Goal: Navigation & Orientation: Find specific page/section

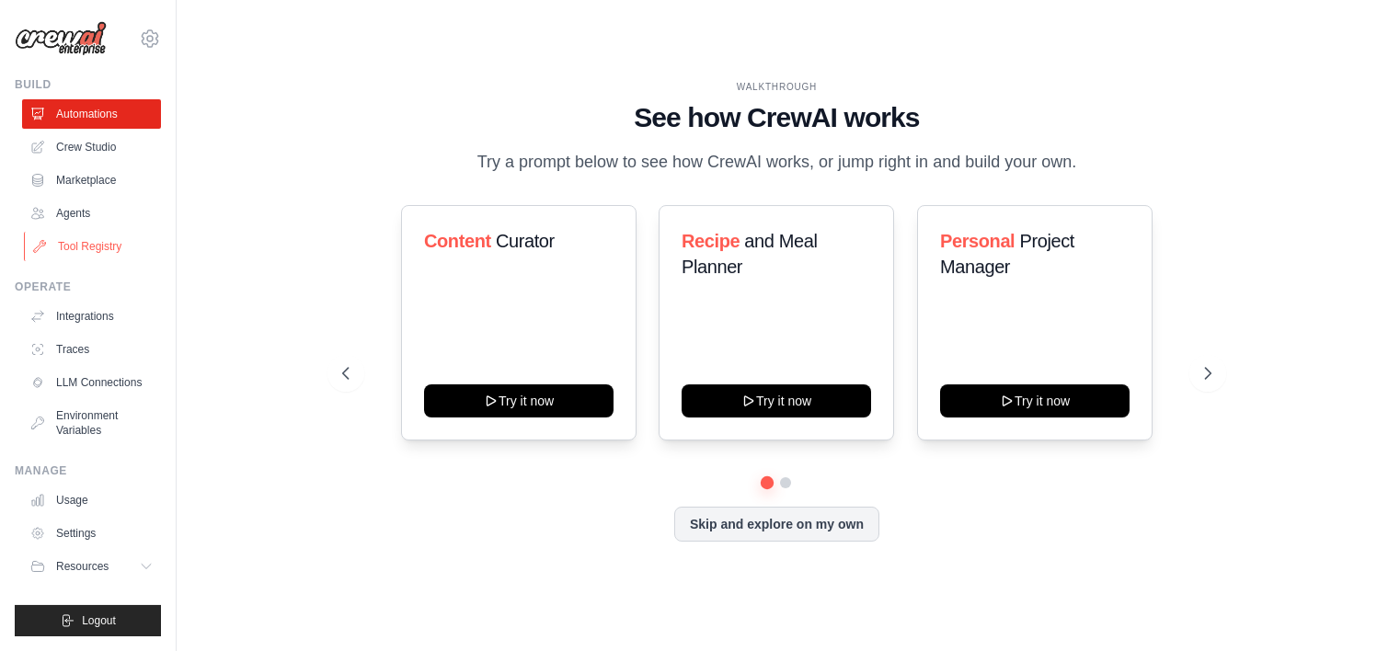
click at [92, 243] on link "Tool Registry" at bounding box center [93, 246] width 139 height 29
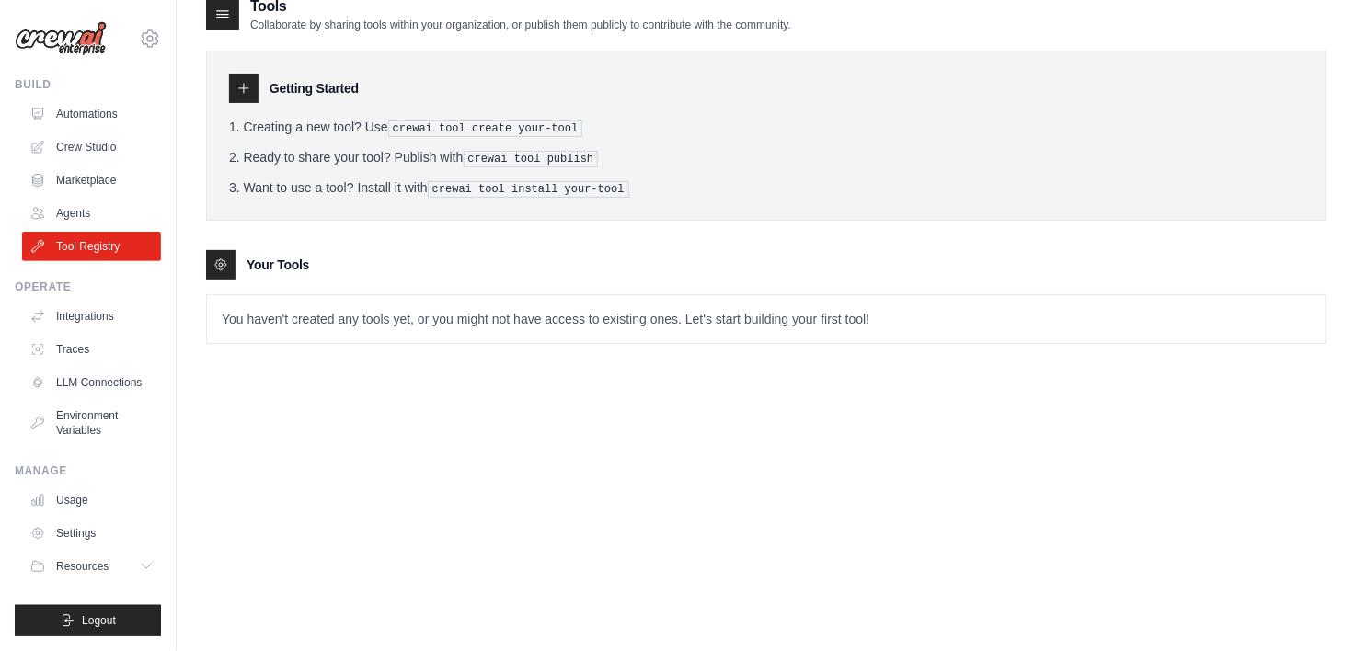
scroll to position [36, 0]
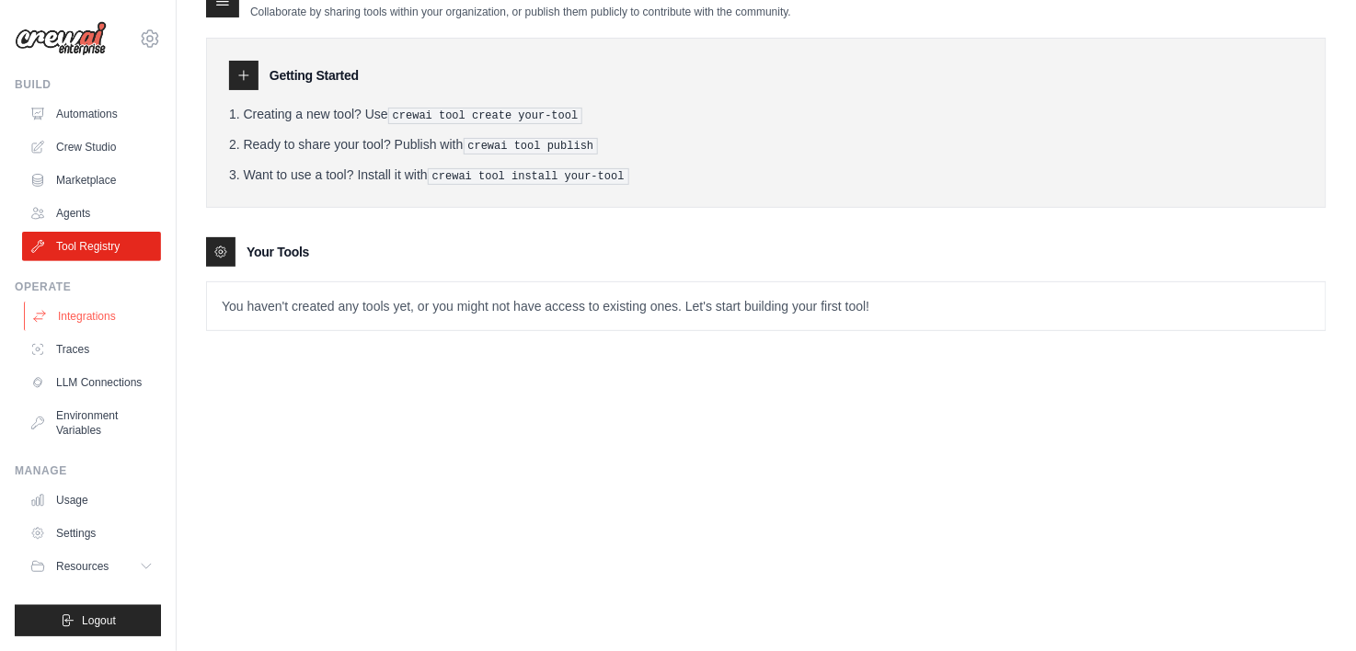
click at [102, 314] on link "Integrations" at bounding box center [93, 316] width 139 height 29
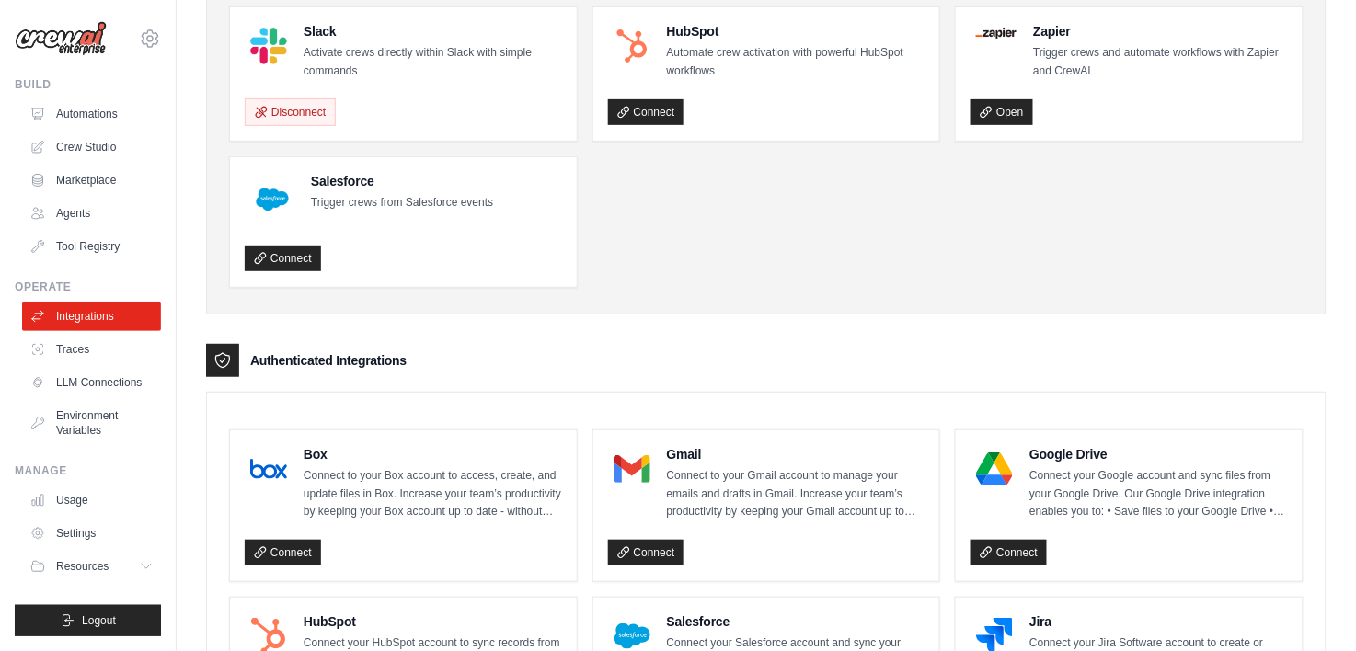
scroll to position [276, 0]
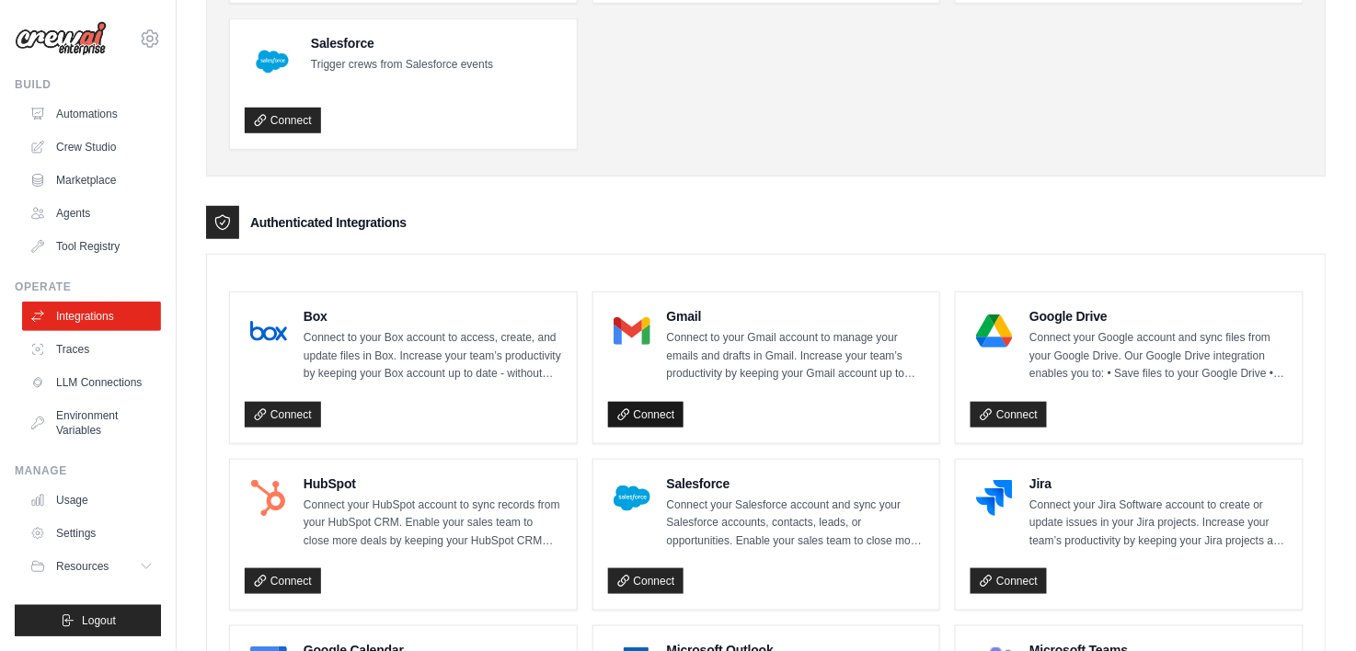
click at [655, 410] on link "Connect" at bounding box center [646, 415] width 76 height 26
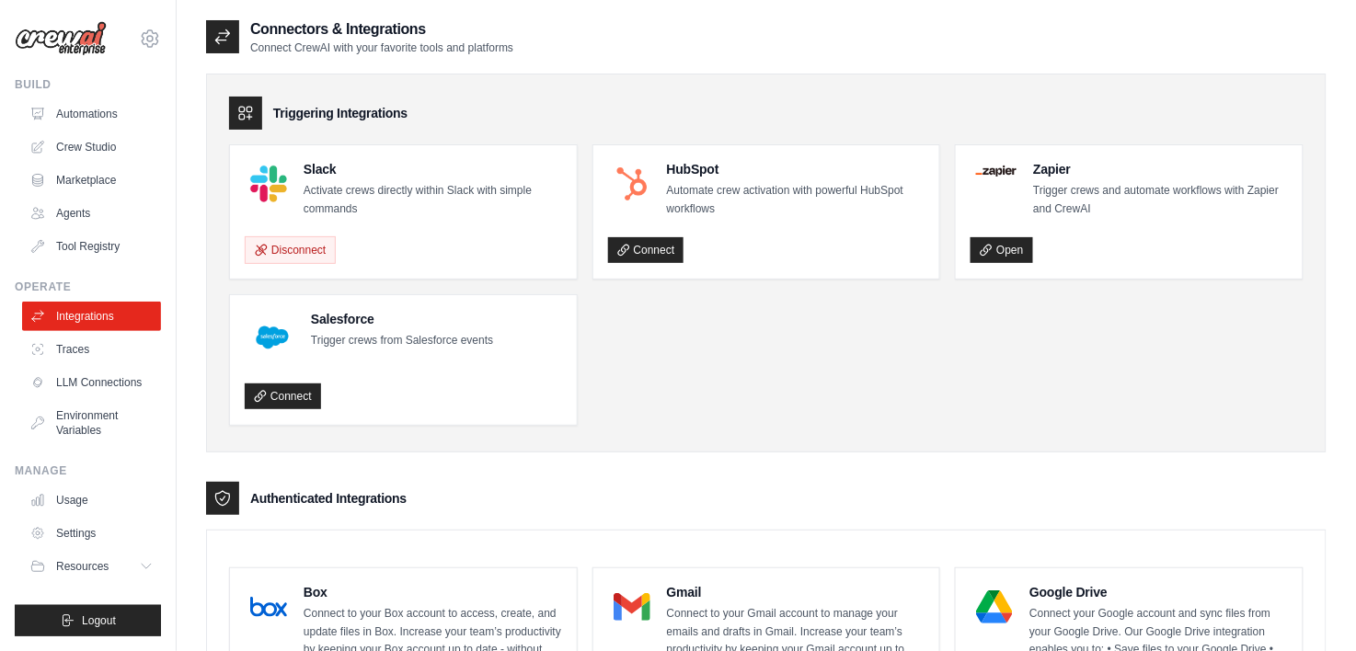
scroll to position [414, 0]
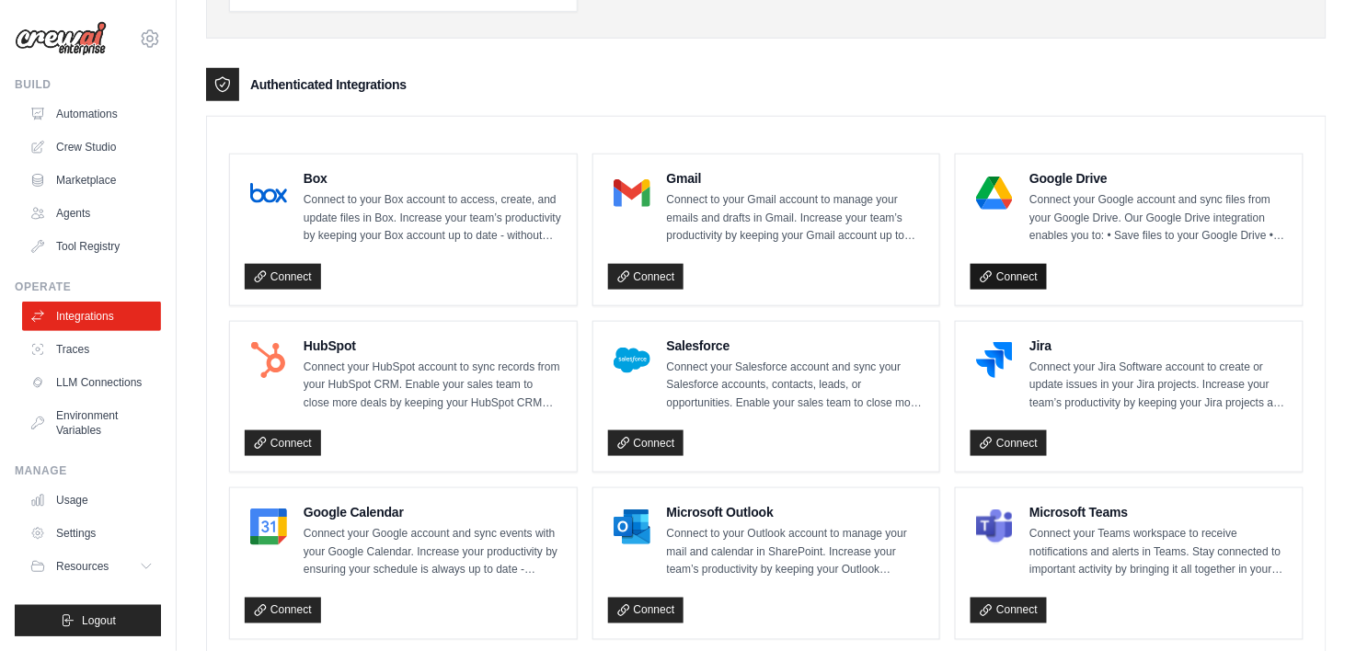
click at [1021, 271] on link "Connect" at bounding box center [1009, 277] width 76 height 26
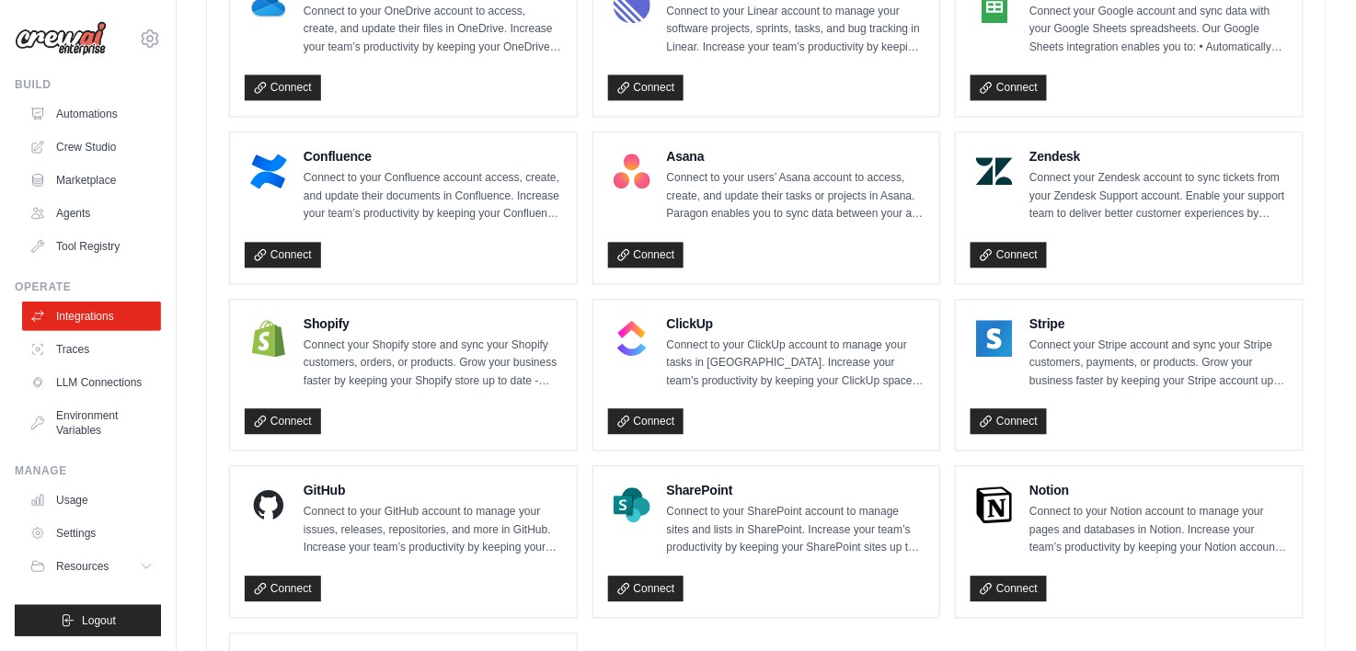
scroll to position [1294, 0]
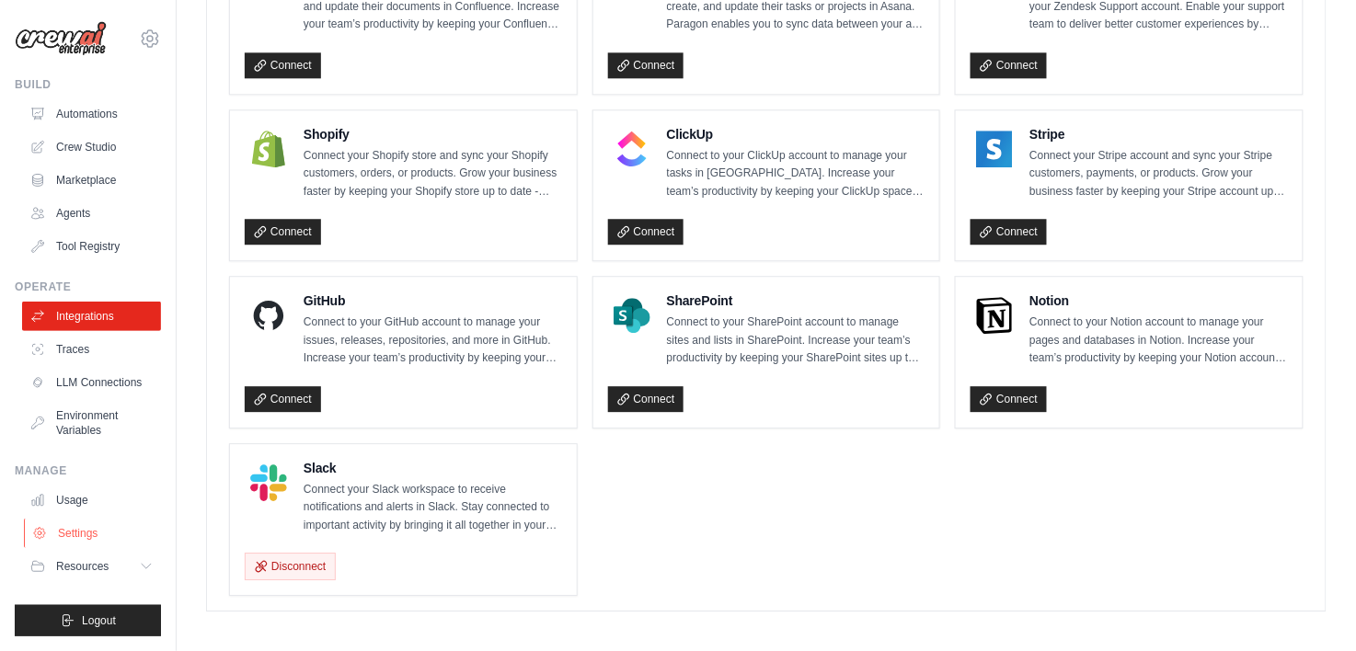
click at [56, 529] on link "Settings" at bounding box center [93, 533] width 139 height 29
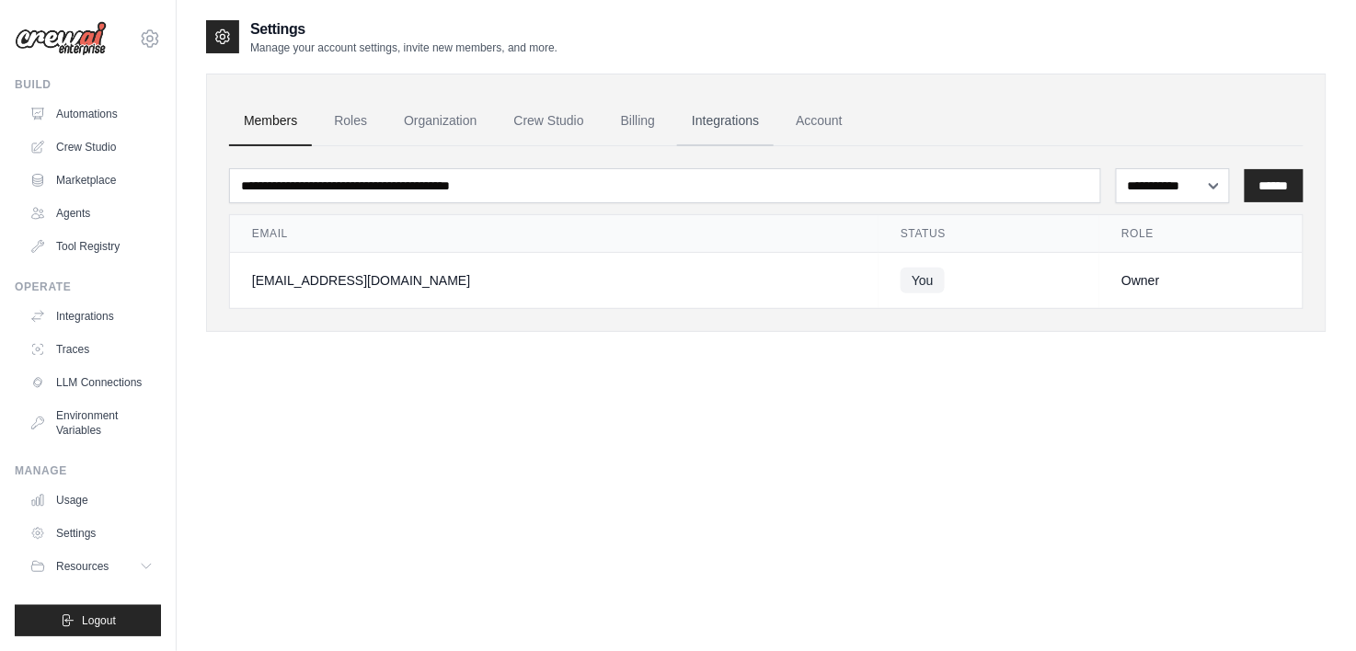
click at [755, 113] on link "Integrations" at bounding box center [725, 122] width 97 height 50
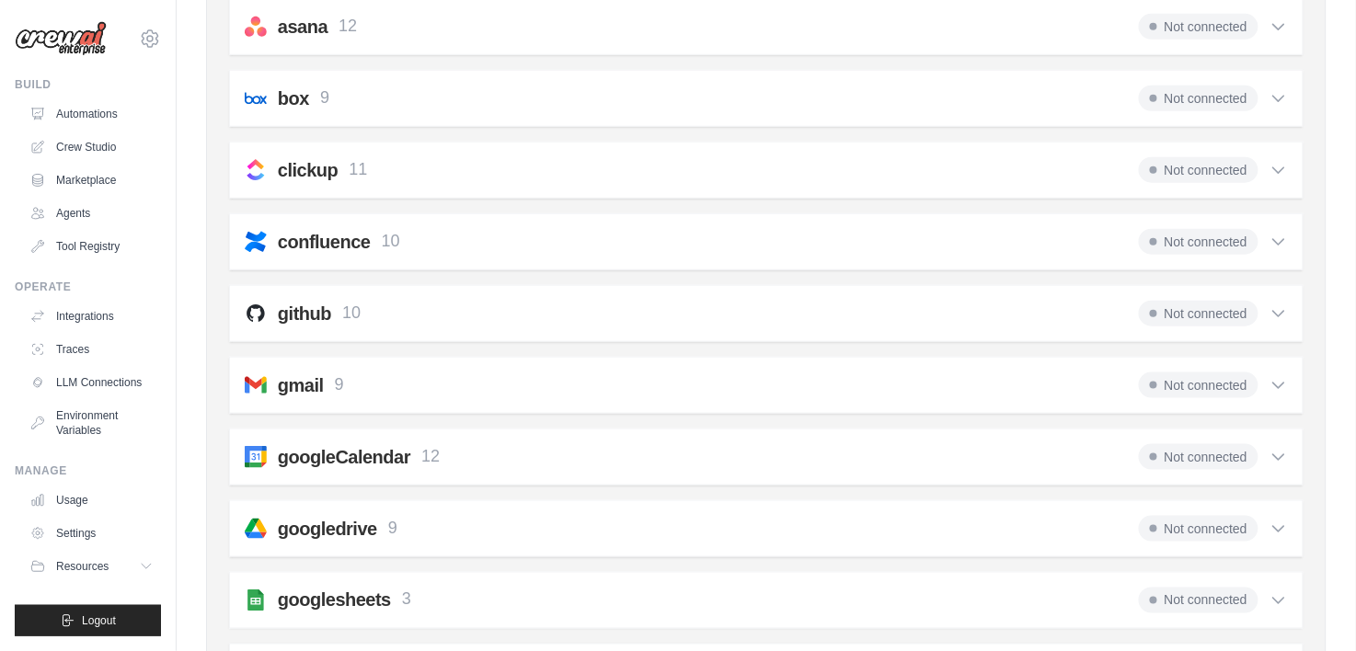
scroll to position [414, 0]
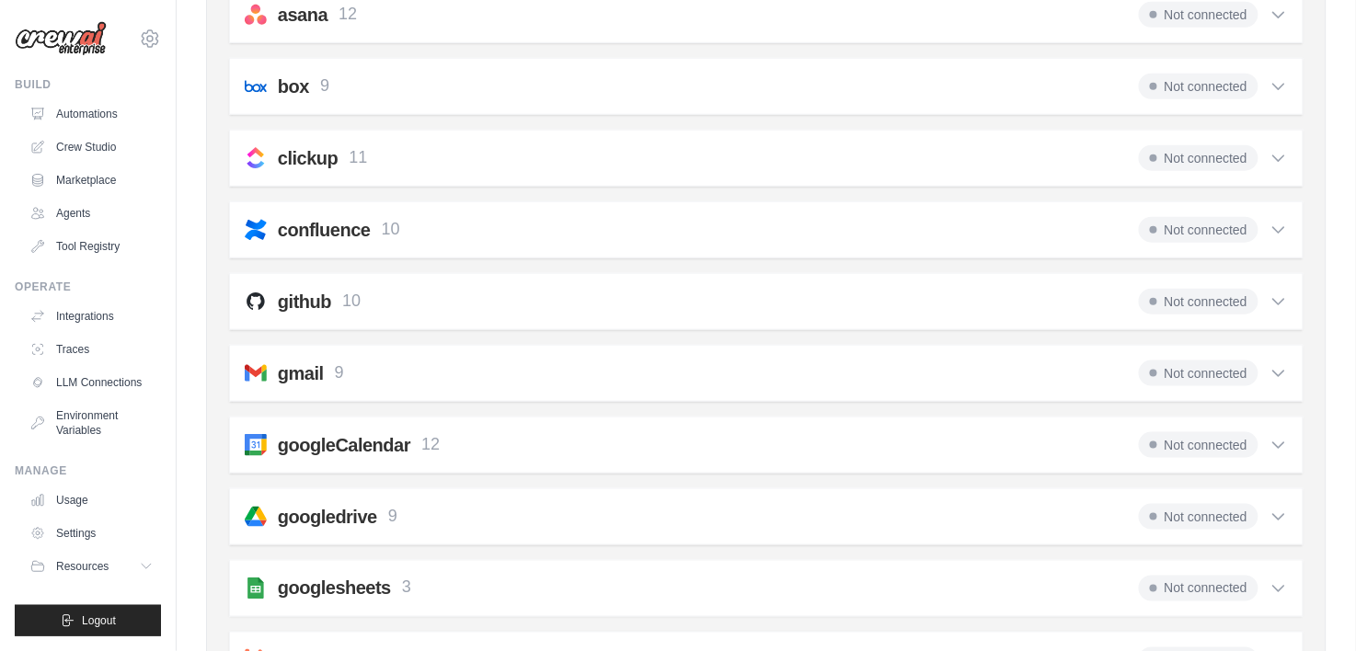
click at [1281, 367] on icon at bounding box center [1279, 373] width 18 height 18
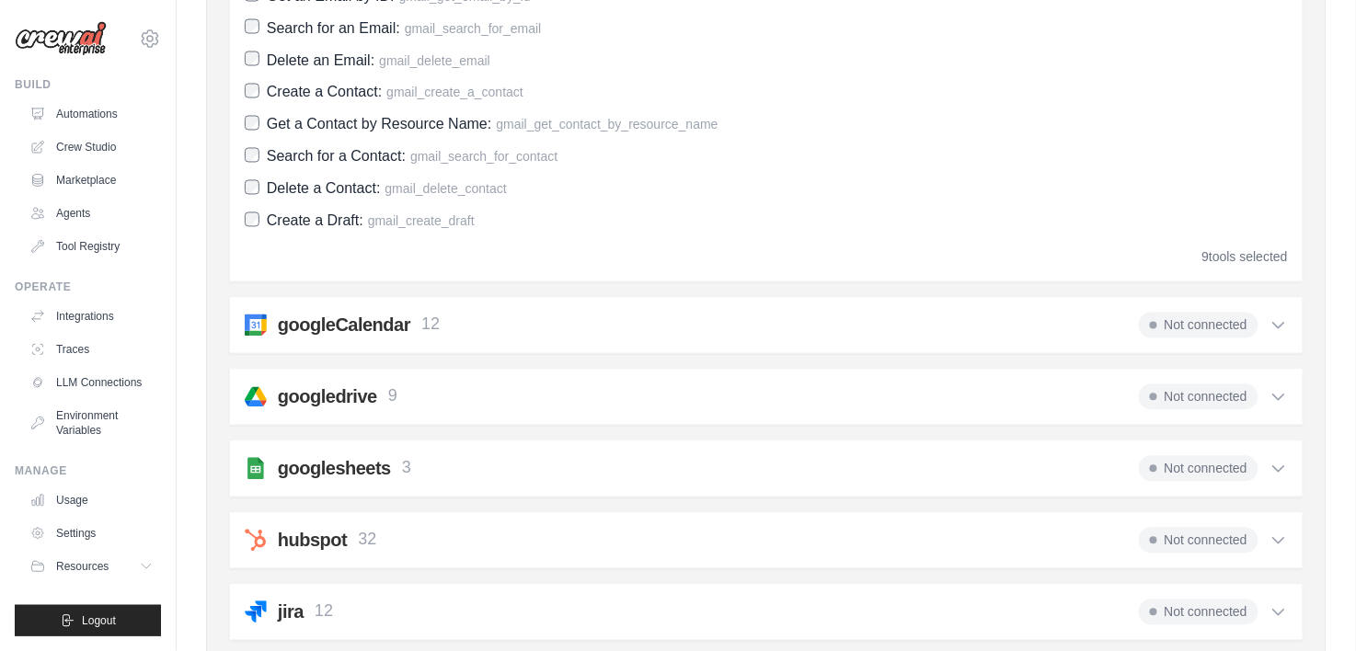
scroll to position [966, 0]
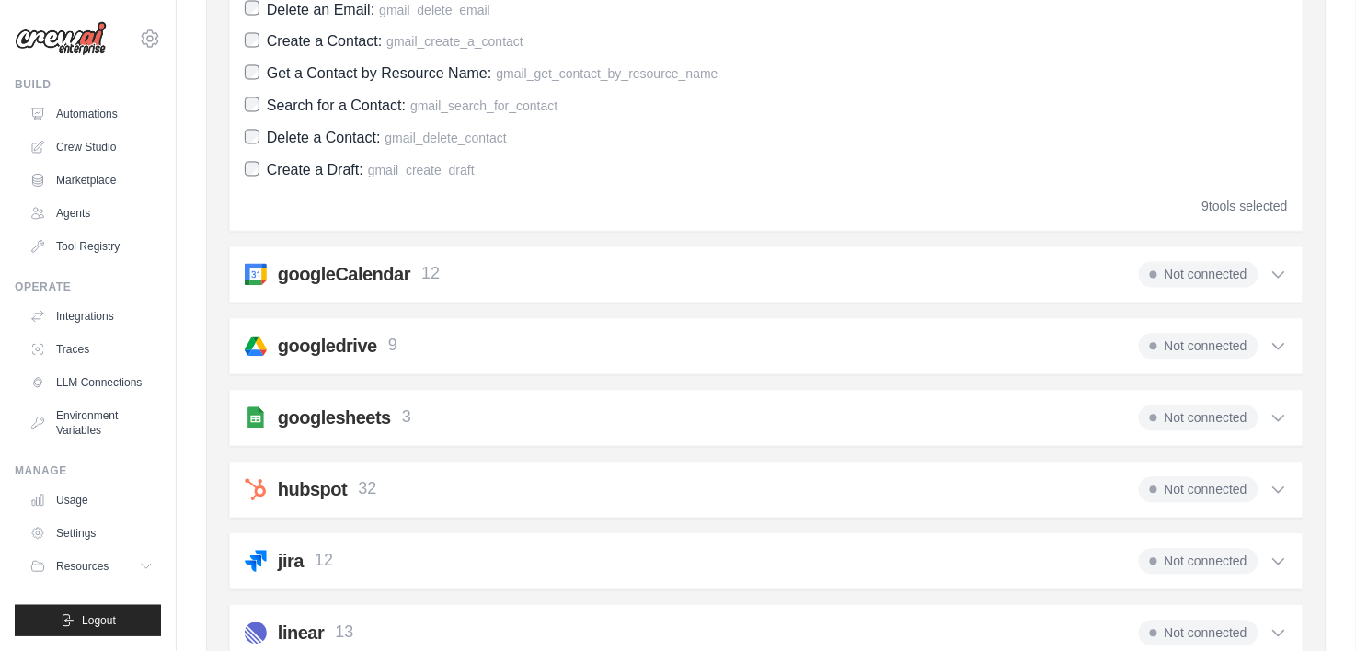
click at [1278, 420] on icon at bounding box center [1278, 419] width 11 height 6
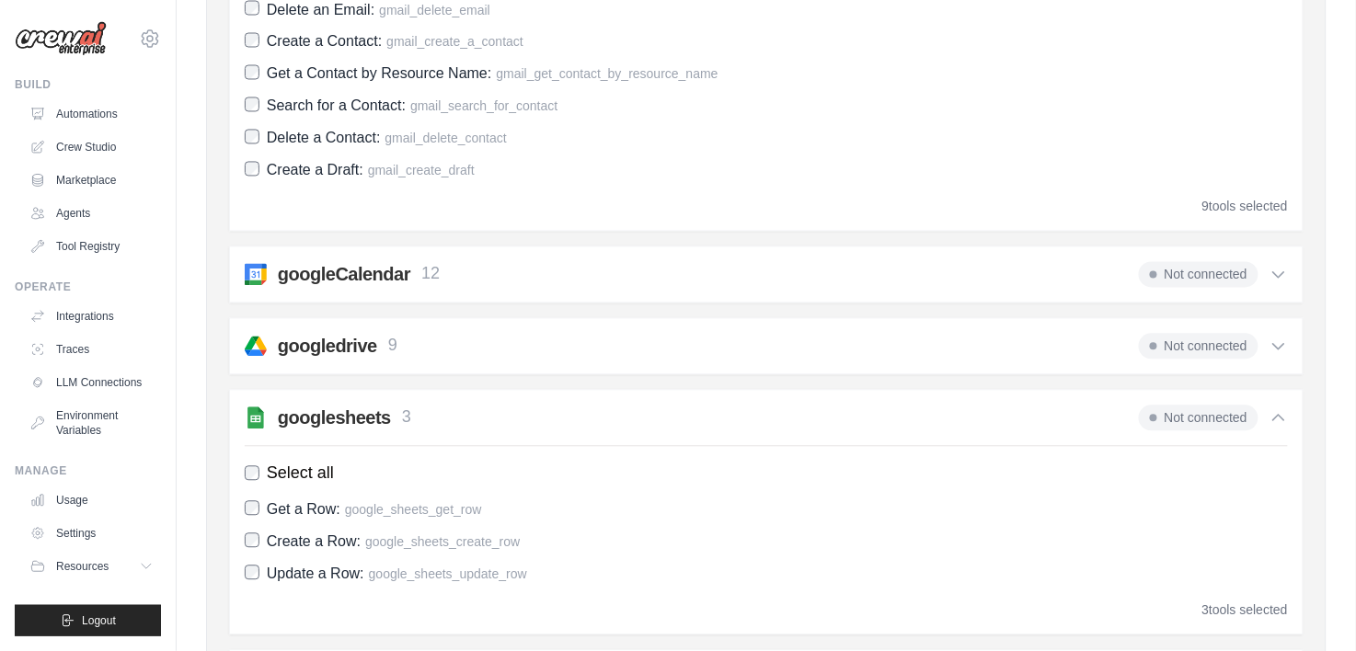
click at [1200, 420] on span "Not connected" at bounding box center [1199, 419] width 120 height 26
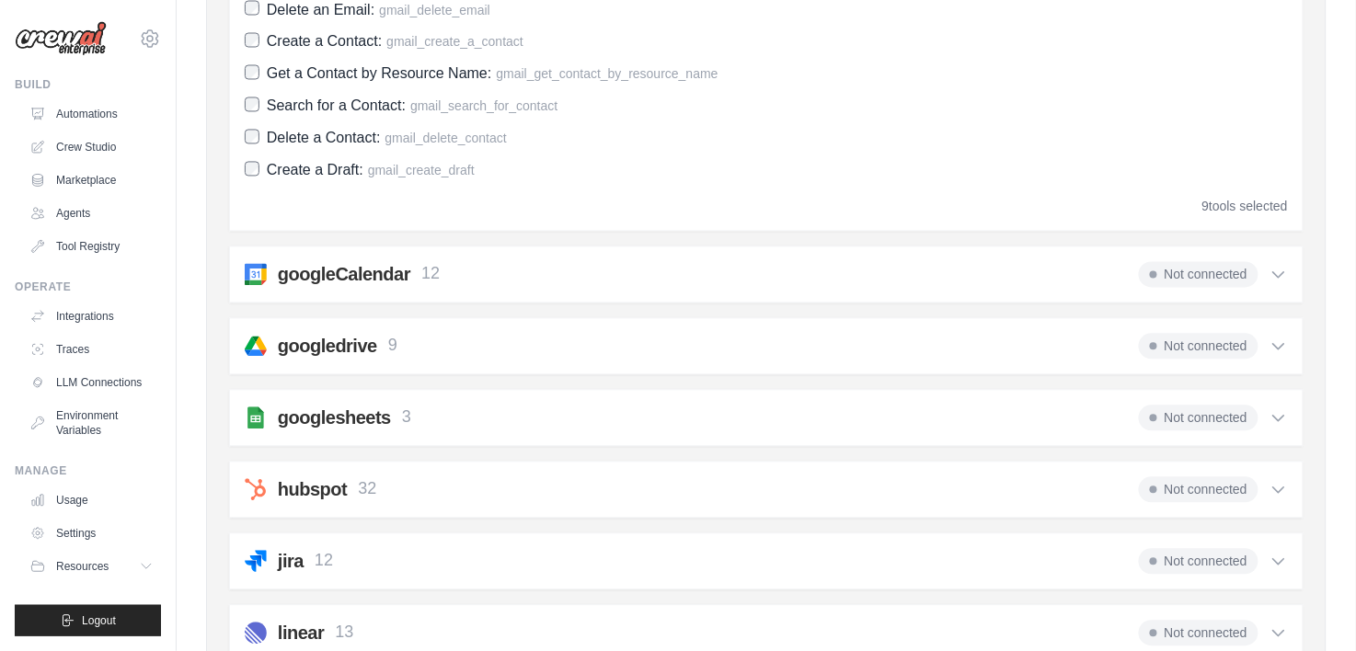
click at [337, 409] on h2 "googlesheets" at bounding box center [334, 419] width 113 height 26
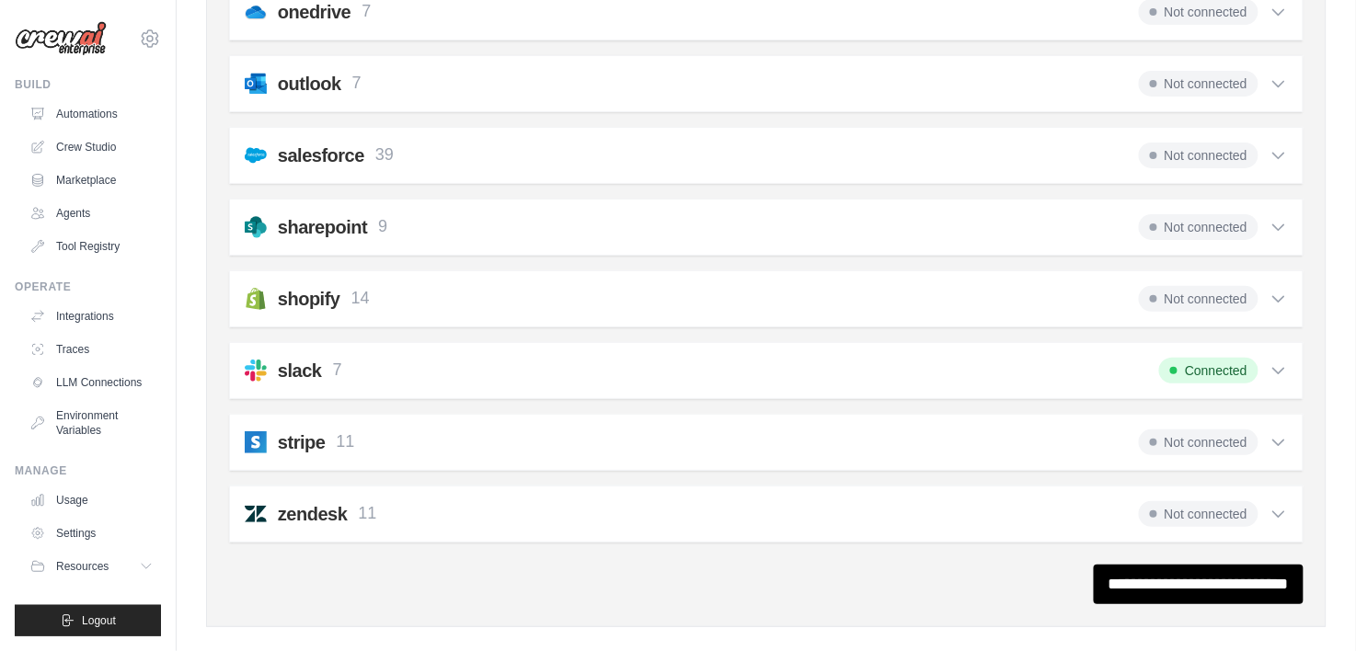
scroll to position [2014, 0]
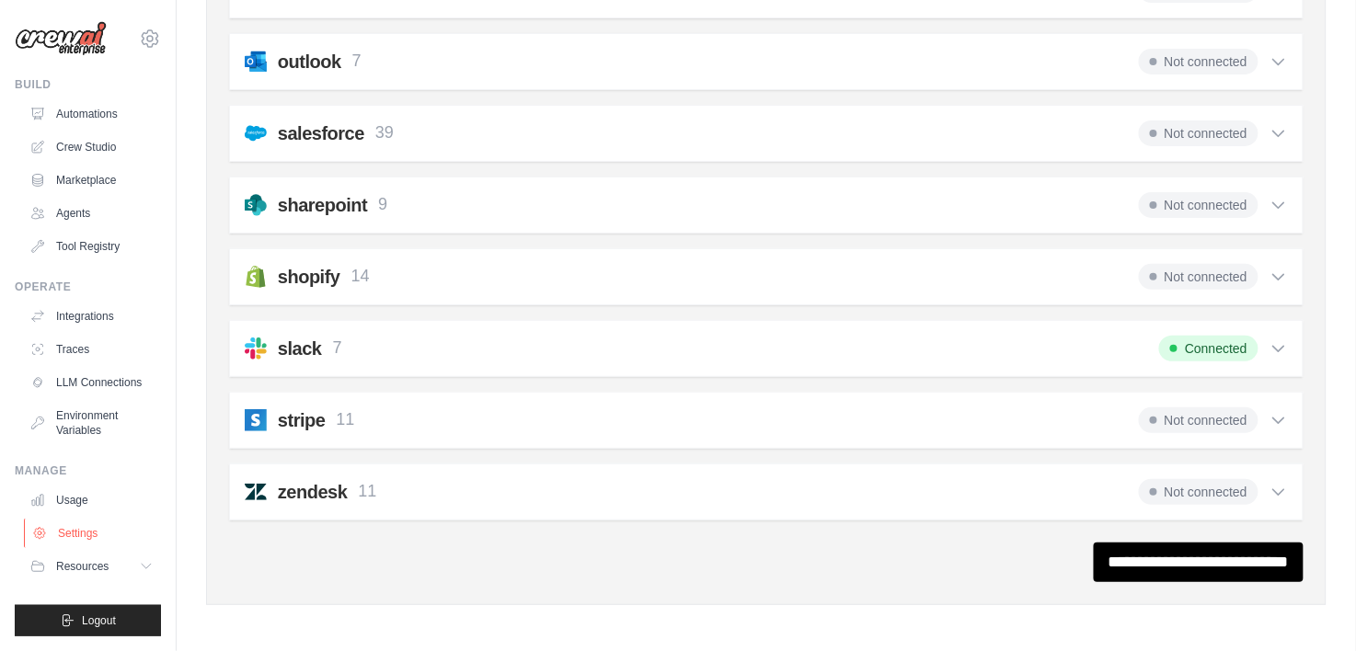
click at [67, 524] on link "Settings" at bounding box center [93, 533] width 139 height 29
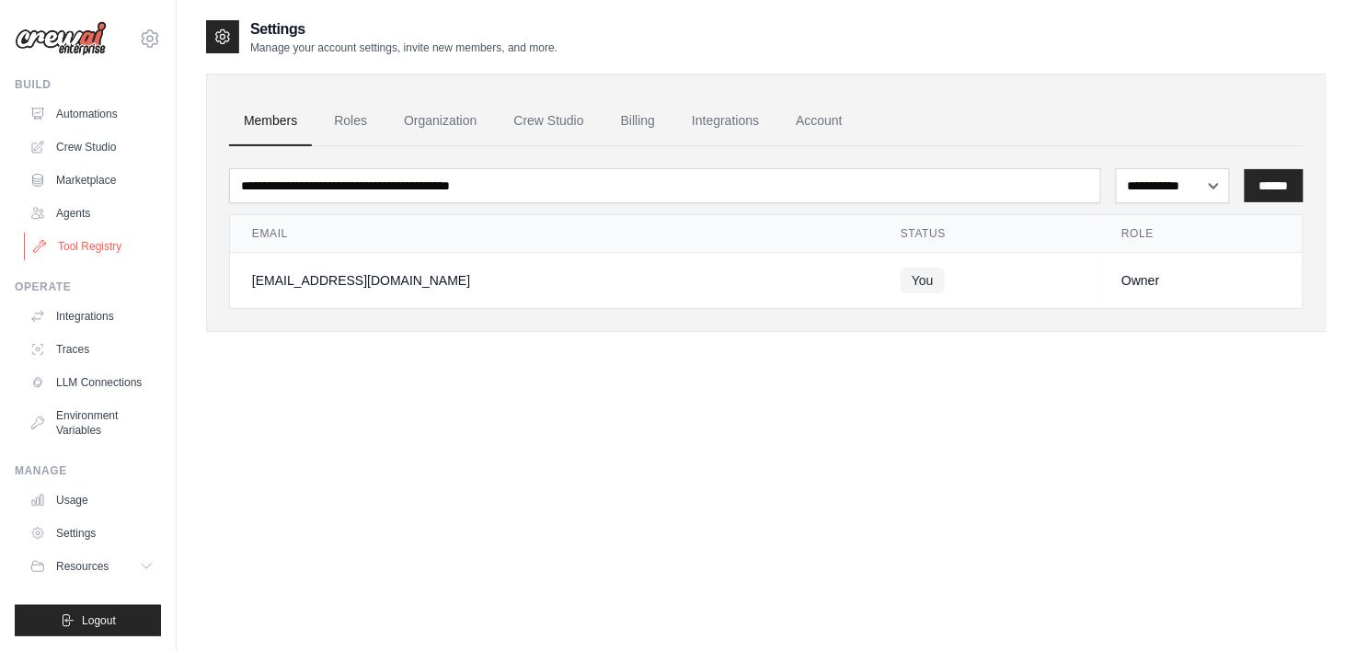
click at [86, 238] on link "Tool Registry" at bounding box center [93, 246] width 139 height 29
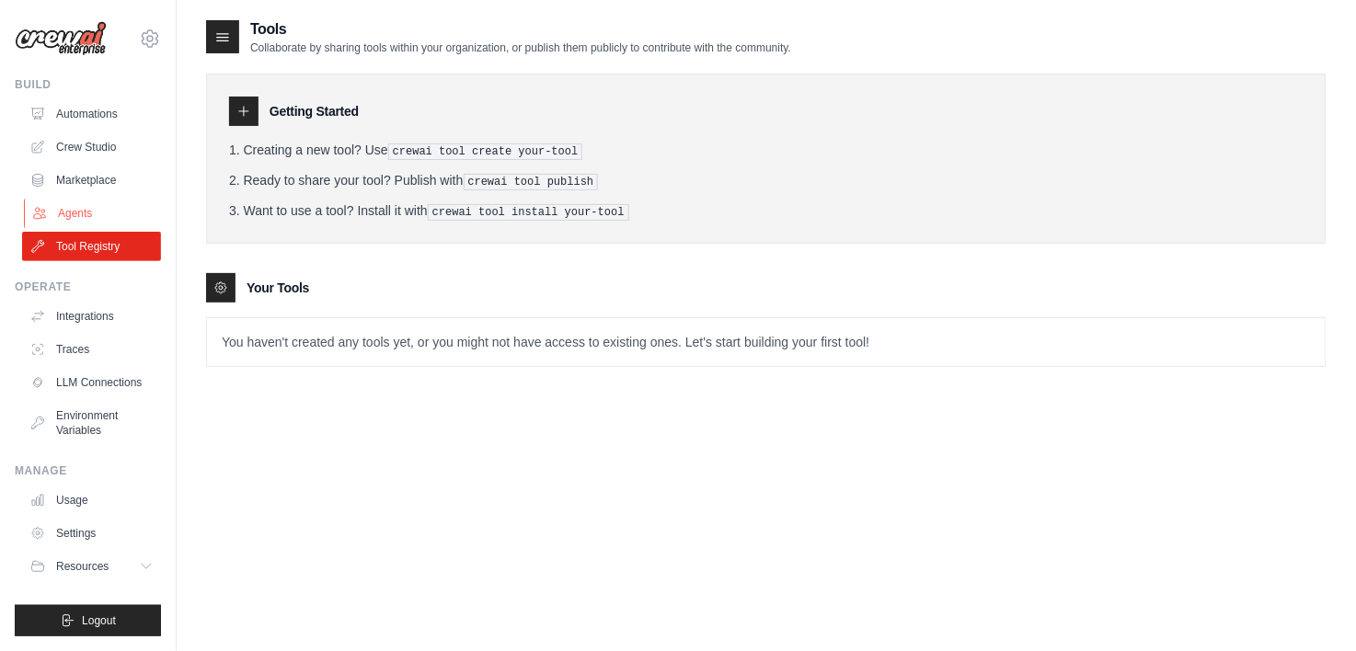
click at [65, 209] on link "Agents" at bounding box center [93, 213] width 139 height 29
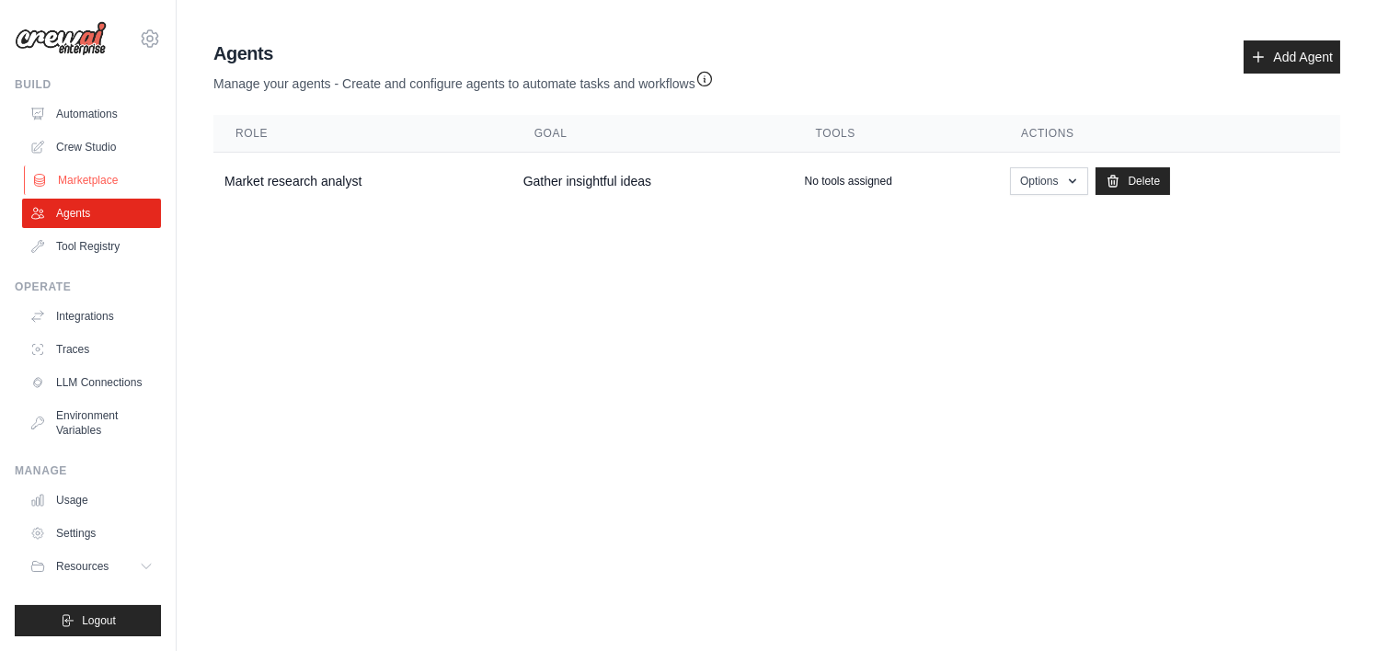
click at [73, 179] on link "Marketplace" at bounding box center [93, 180] width 139 height 29
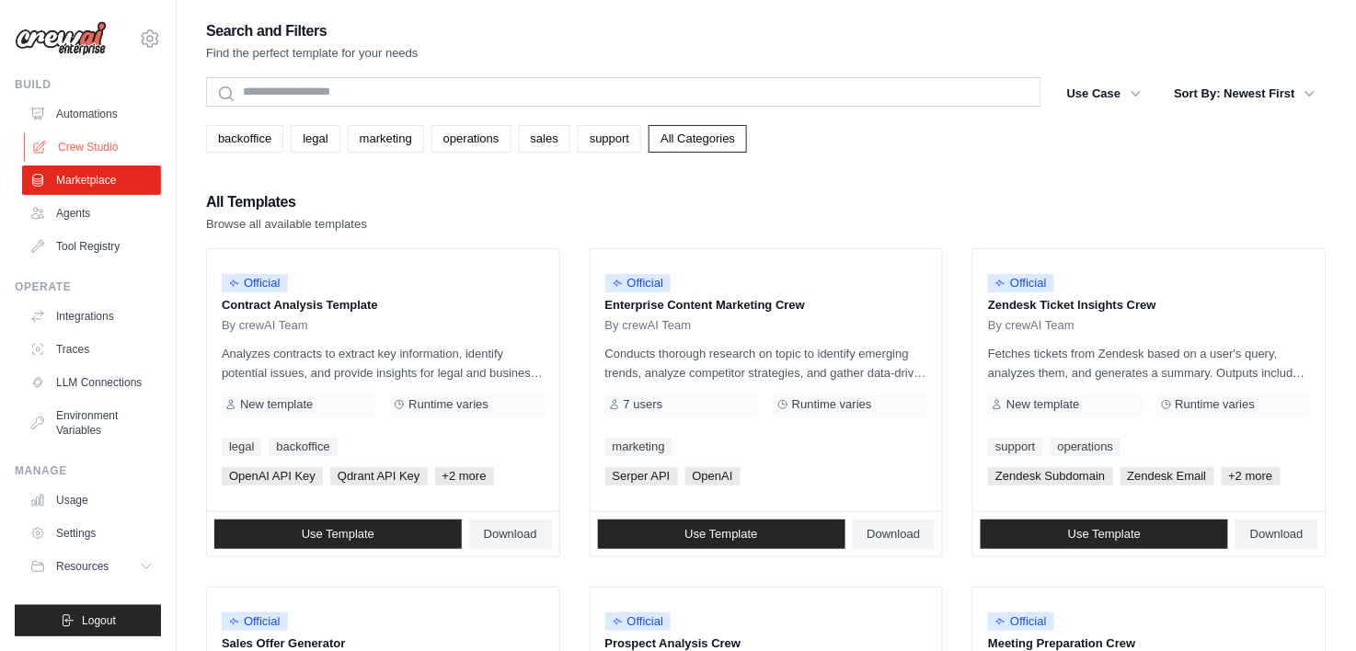
click at [79, 155] on link "Crew Studio" at bounding box center [93, 146] width 139 height 29
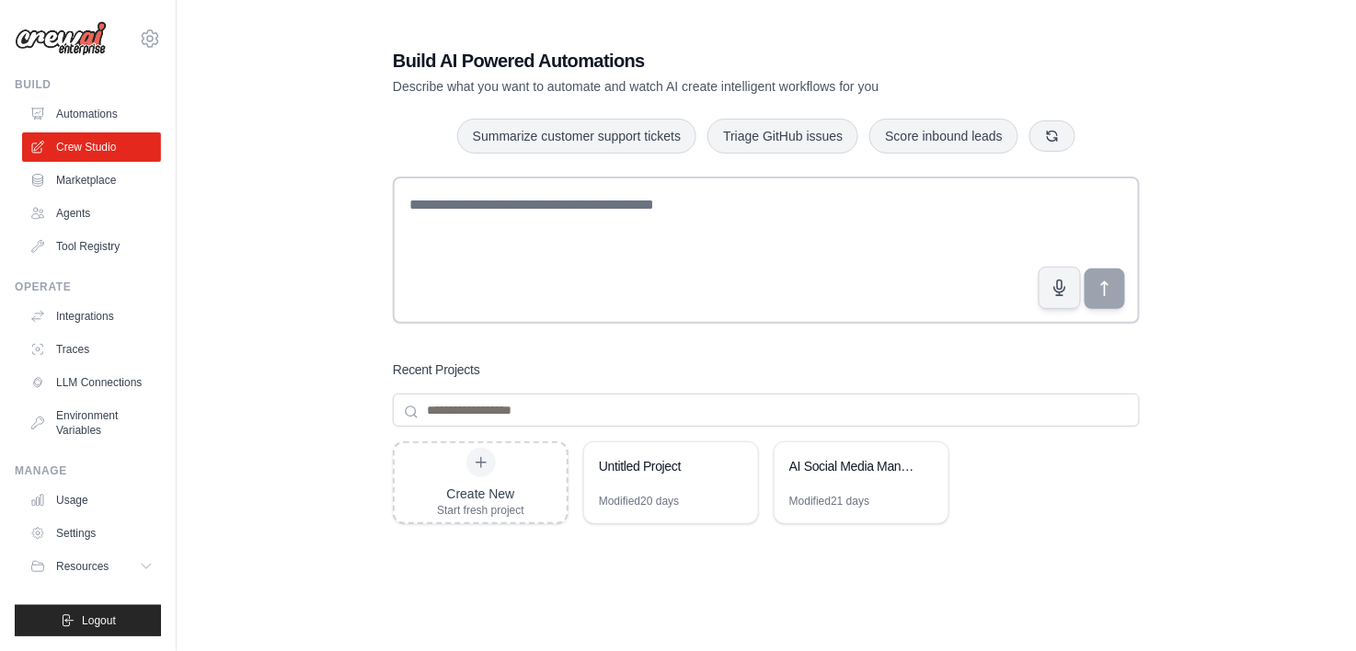
click at [96, 115] on link "Automations" at bounding box center [91, 113] width 139 height 29
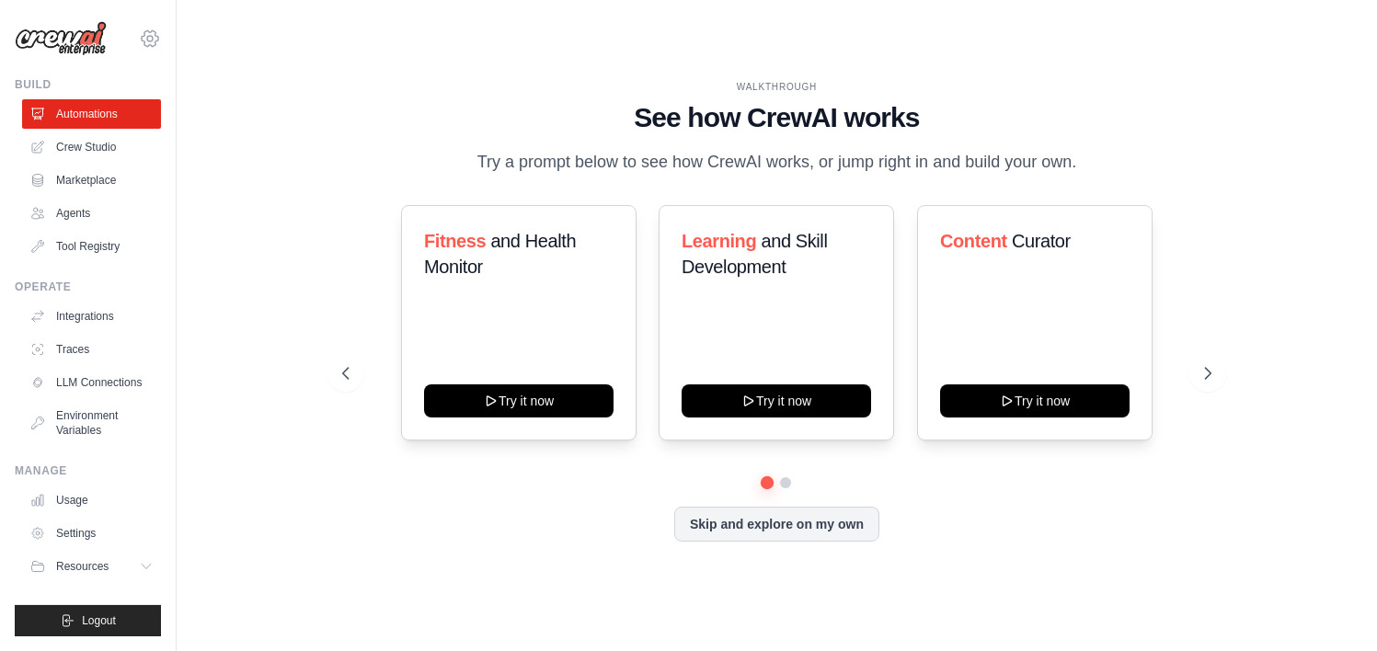
click at [153, 32] on icon at bounding box center [150, 39] width 22 height 22
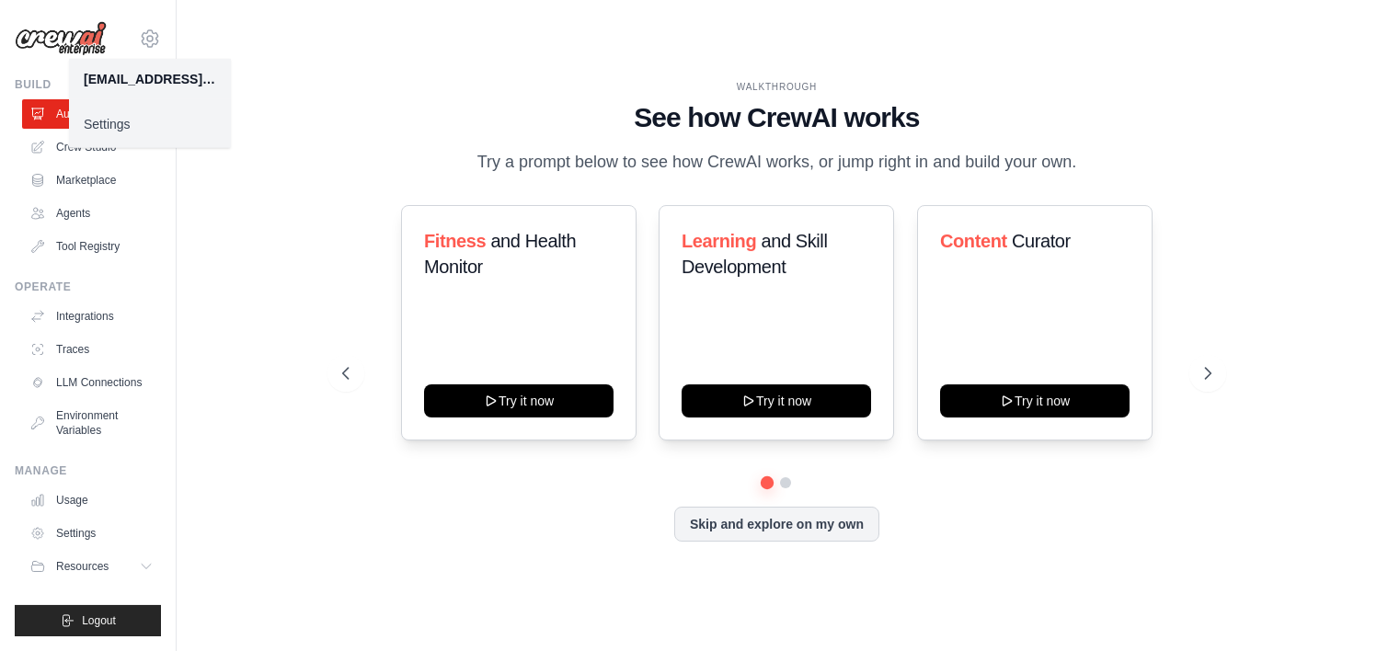
click at [107, 123] on link "Settings" at bounding box center [150, 124] width 162 height 33
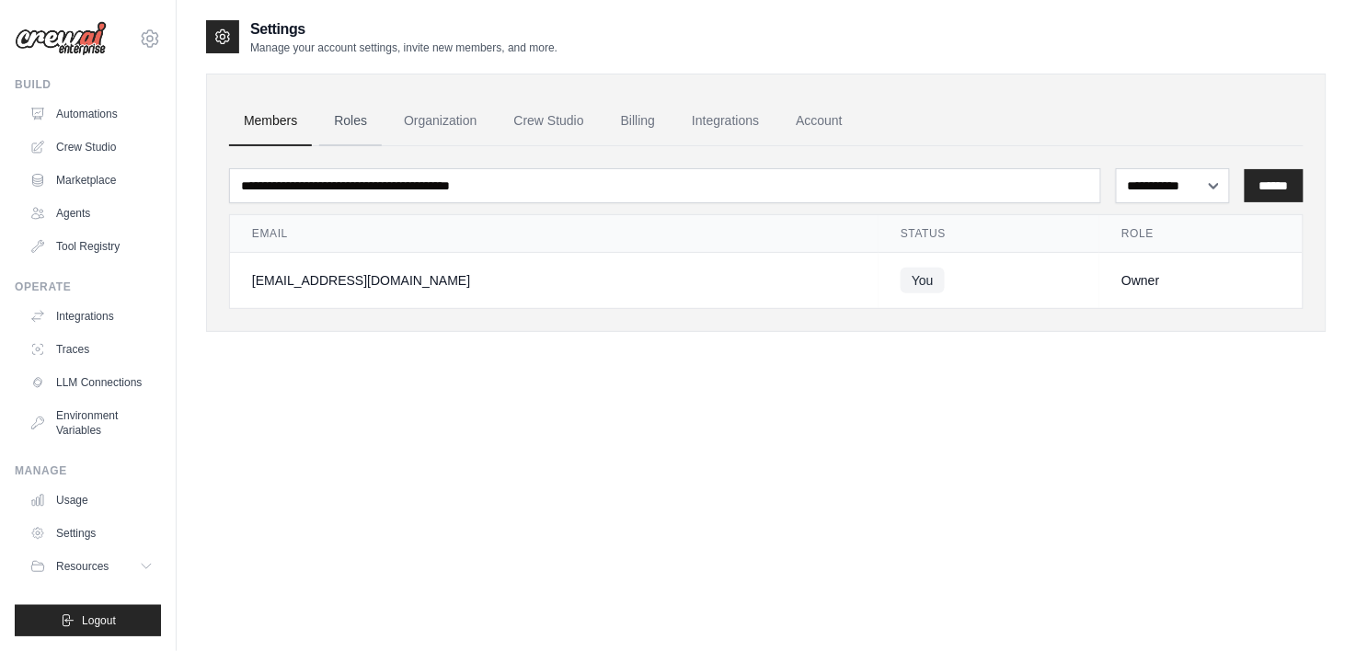
click at [355, 121] on link "Roles" at bounding box center [350, 122] width 63 height 50
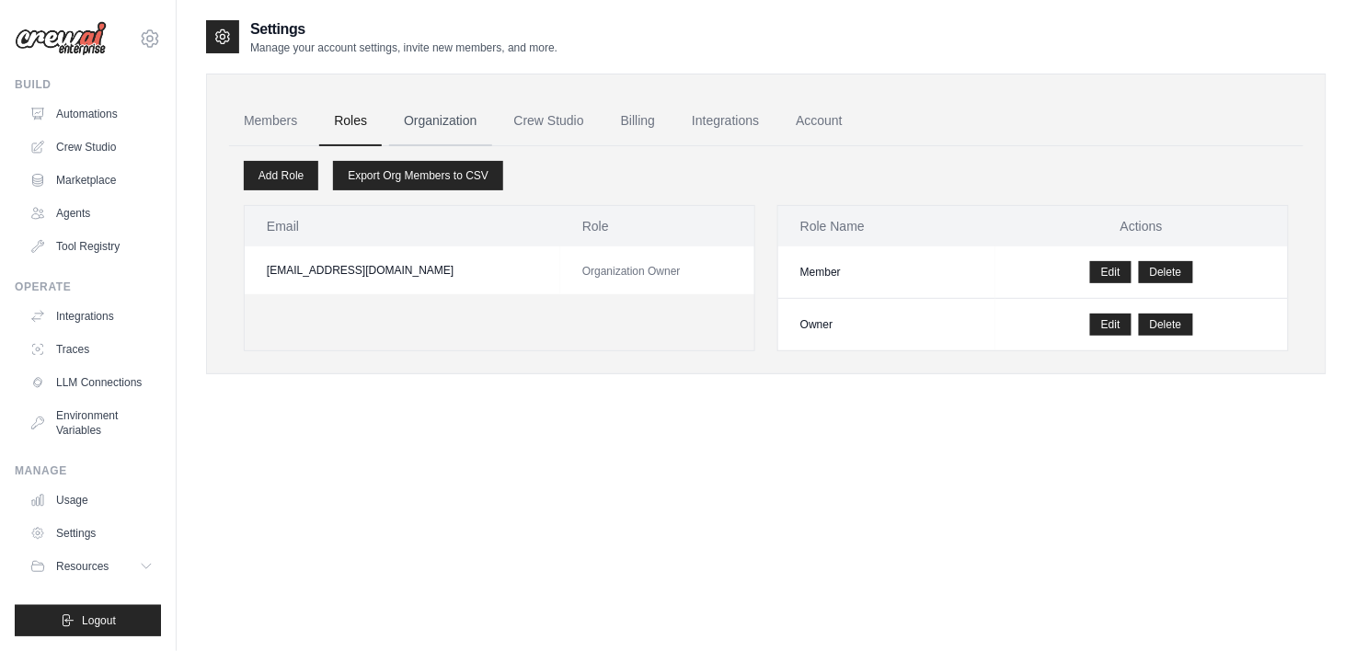
click at [422, 131] on link "Organization" at bounding box center [440, 122] width 102 height 50
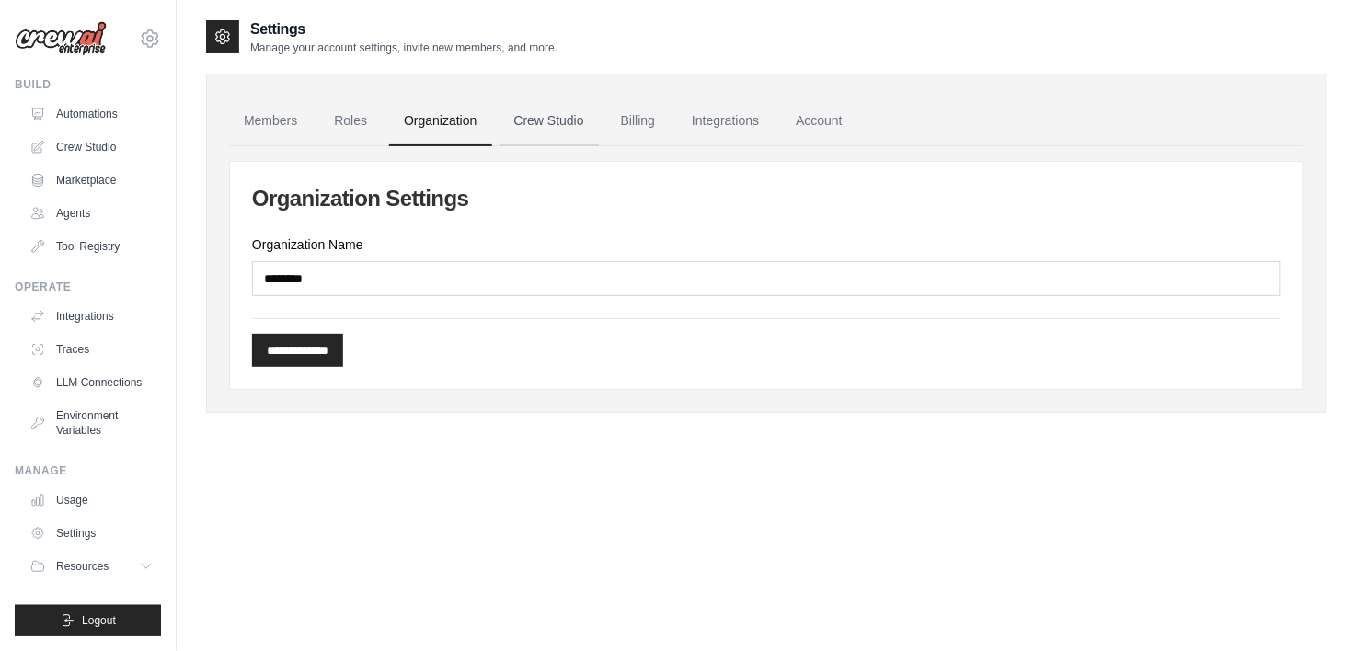
click at [569, 133] on link "Crew Studio" at bounding box center [549, 122] width 99 height 50
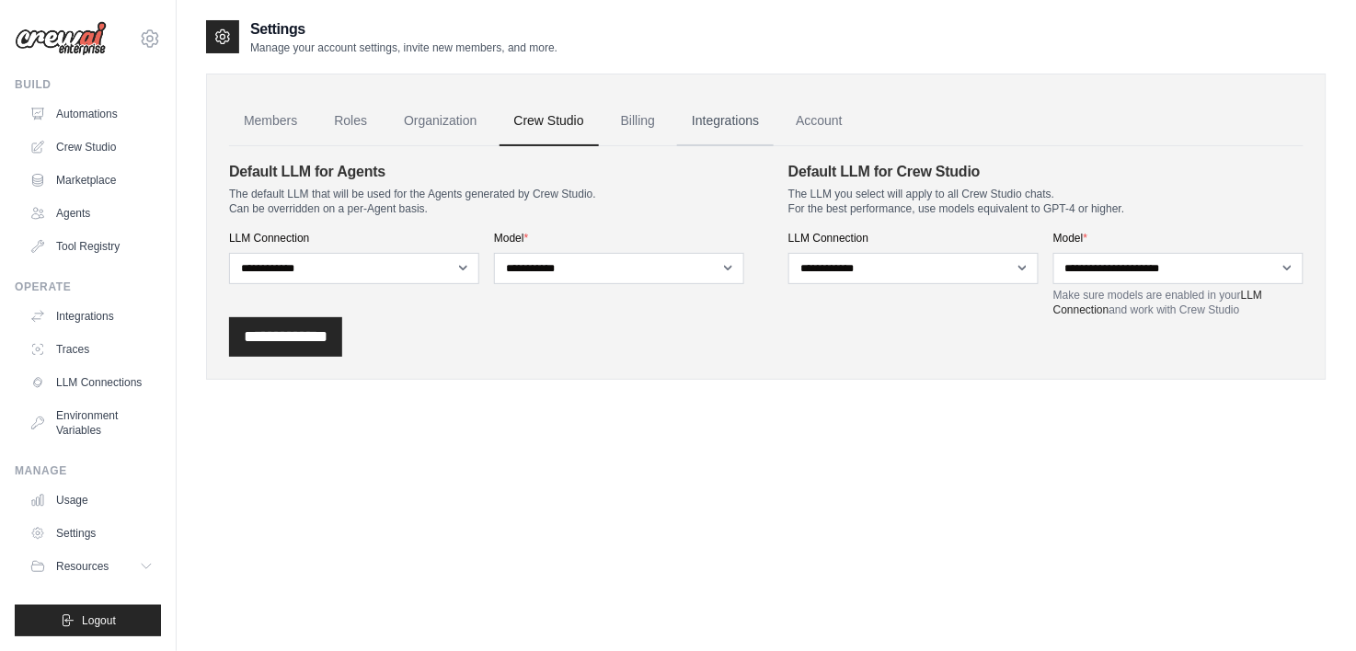
click at [701, 121] on link "Integrations" at bounding box center [725, 122] width 97 height 50
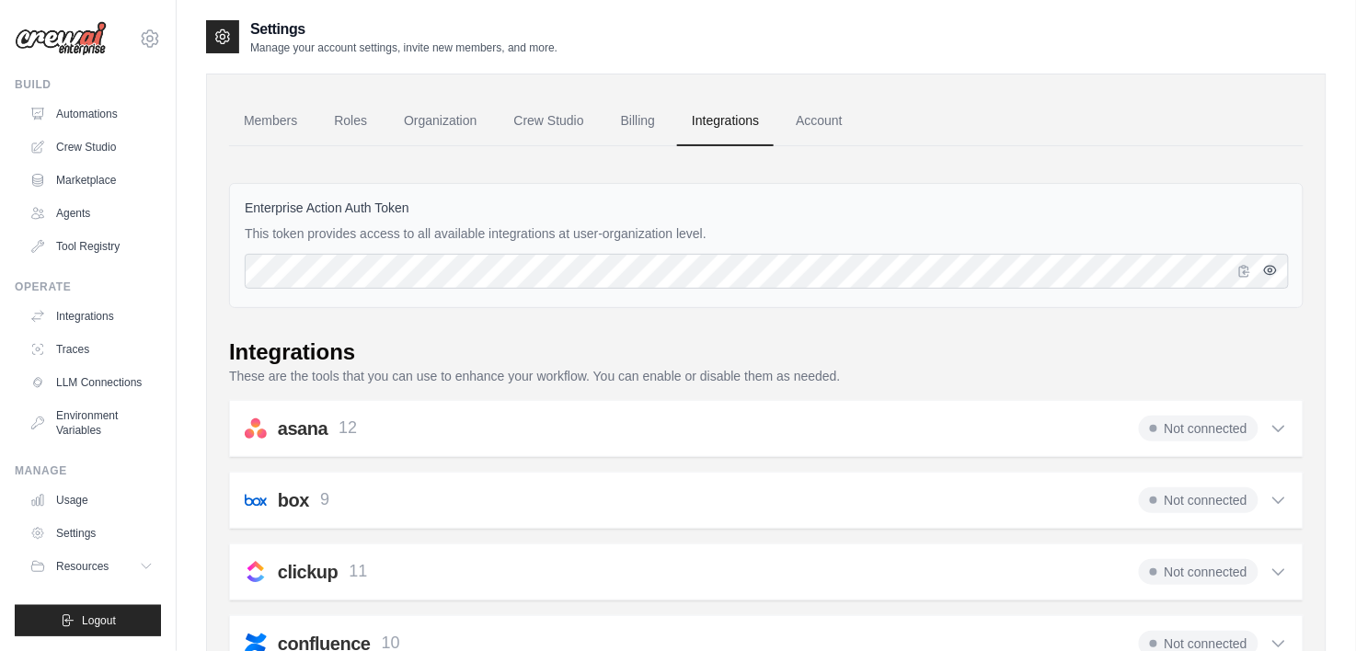
click at [1276, 269] on icon "button" at bounding box center [1270, 270] width 15 height 15
click at [843, 121] on link "Account" at bounding box center [819, 122] width 76 height 50
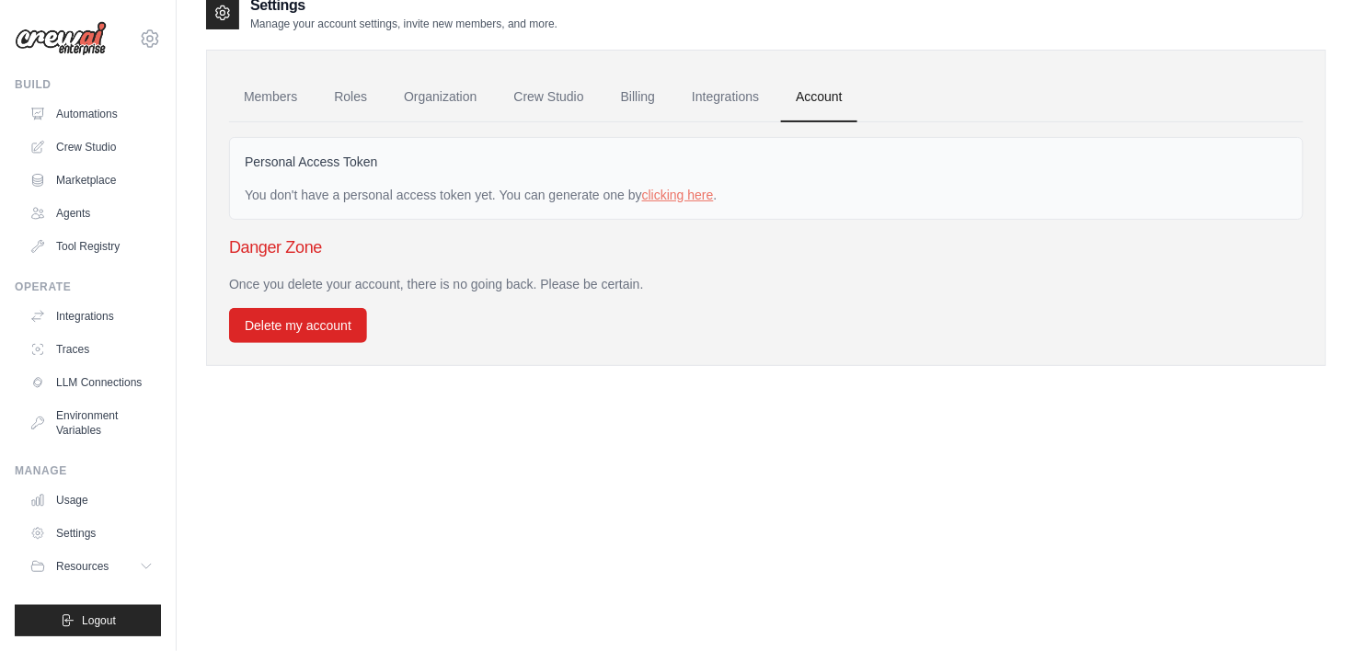
scroll to position [36, 0]
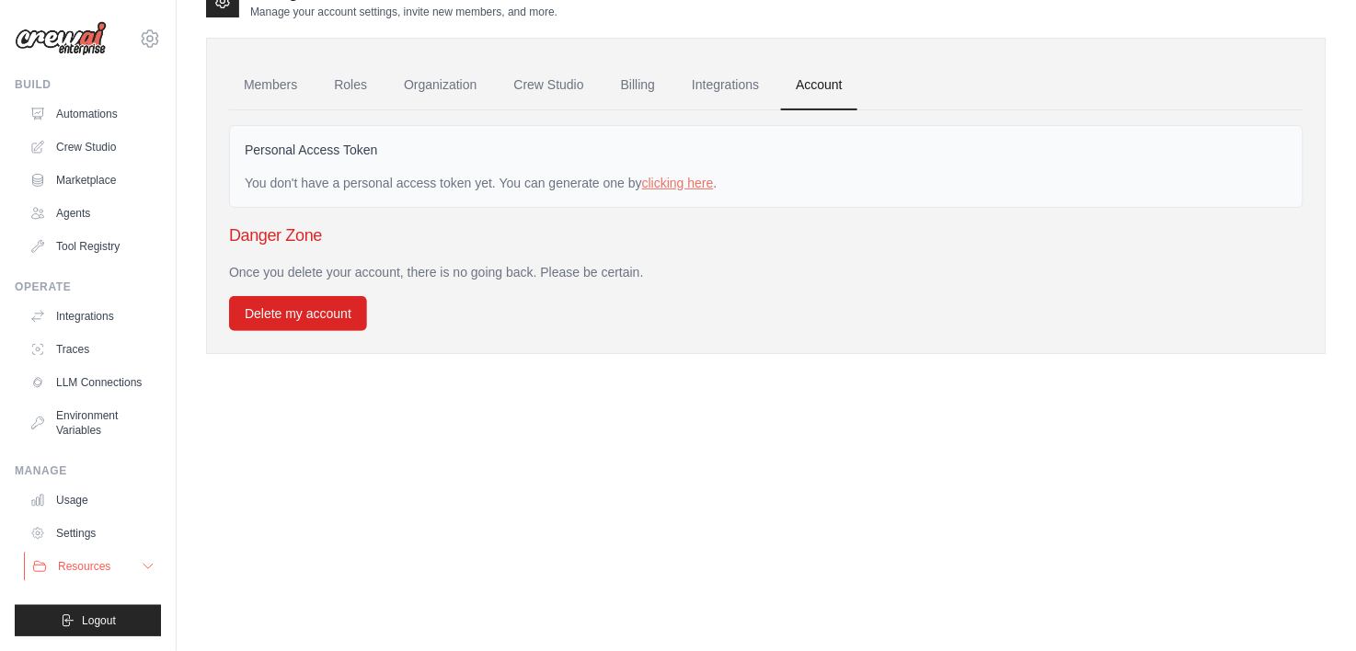
click at [72, 561] on span "Resources" at bounding box center [84, 566] width 52 height 15
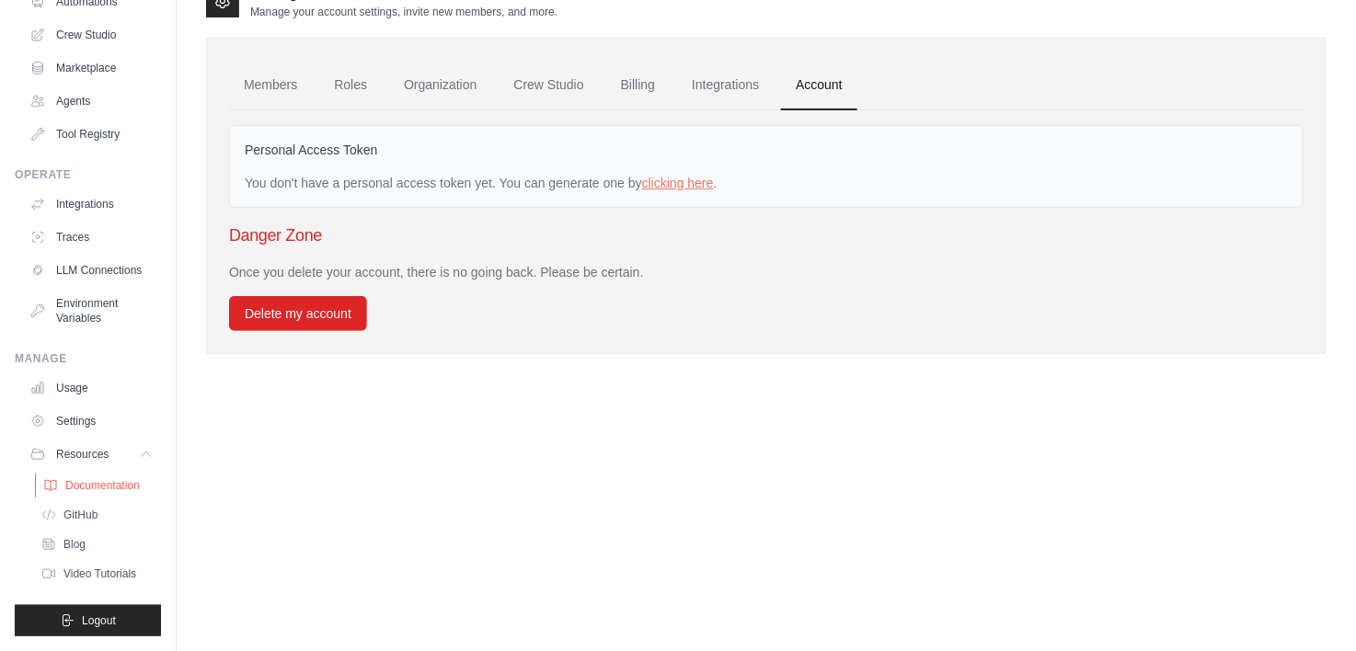
click at [119, 478] on span "Documentation" at bounding box center [102, 485] width 75 height 15
